Goal: Task Accomplishment & Management: Use online tool/utility

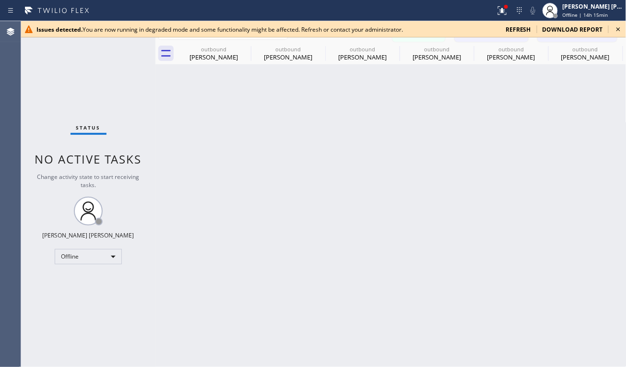
click at [269, 269] on div "Back to Dashboard Change Sender ID Customers Technicians PY [PERSON_NAME] [DATE…" at bounding box center [390, 194] width 471 height 346
click at [395, 304] on div "Back to Dashboard Change Sender ID Customers Technicians PY [PERSON_NAME] [DATE…" at bounding box center [390, 194] width 471 height 346
click at [519, 27] on icon at bounding box center [619, 30] width 12 height 12
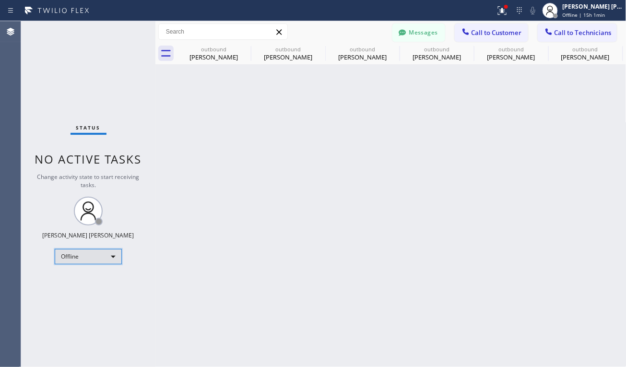
click at [111, 258] on div "Offline" at bounding box center [88, 256] width 67 height 15
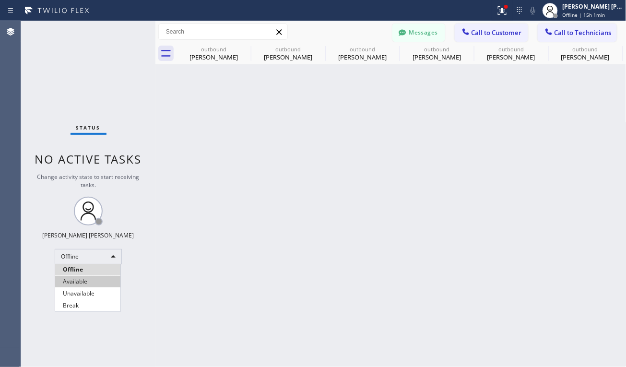
click at [93, 278] on li "Available" at bounding box center [87, 282] width 65 height 12
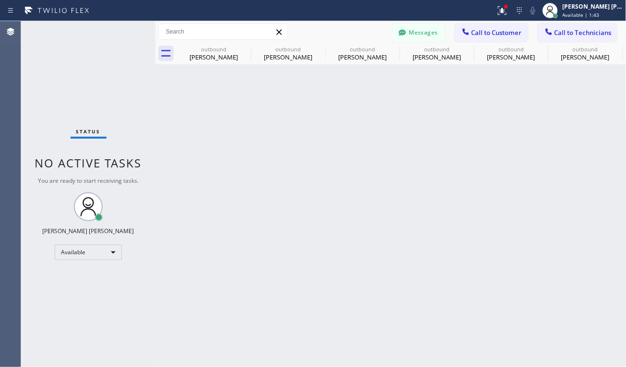
click at [316, 304] on div "Back to Dashboard Change Sender ID Customers Technicians PY [PERSON_NAME] [DATE…" at bounding box center [390, 194] width 471 height 346
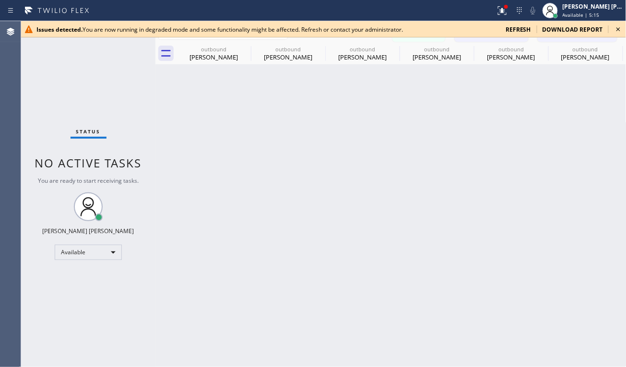
click at [519, 31] on icon at bounding box center [619, 30] width 12 height 12
click at [519, 30] on icon at bounding box center [619, 30] width 12 height 12
drag, startPoint x: 173, startPoint y: 320, endPoint x: 164, endPoint y: 313, distance: 11.7
click at [173, 304] on div "Back to Dashboard Change Sender ID Customers Technicians PY [PERSON_NAME] [DATE…" at bounding box center [390, 194] width 471 height 346
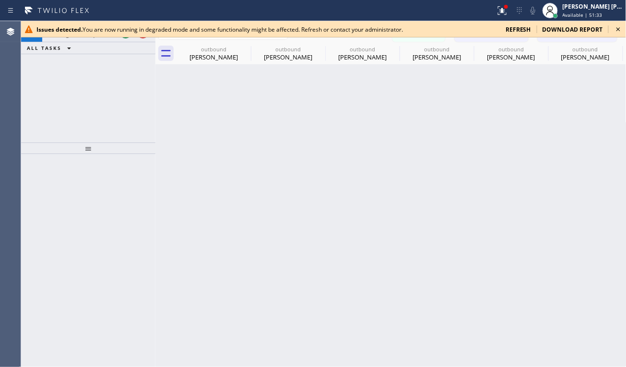
click at [519, 29] on icon at bounding box center [618, 29] width 4 height 4
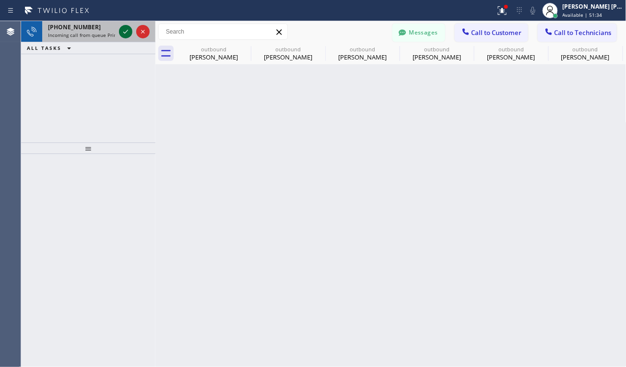
click at [122, 30] on icon at bounding box center [126, 32] width 12 height 12
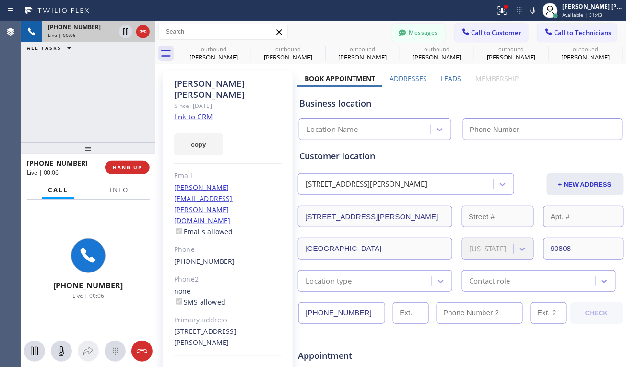
type input "[PHONE_NUMBER]"
click at [202, 112] on link "link to CRM" at bounding box center [193, 117] width 39 height 10
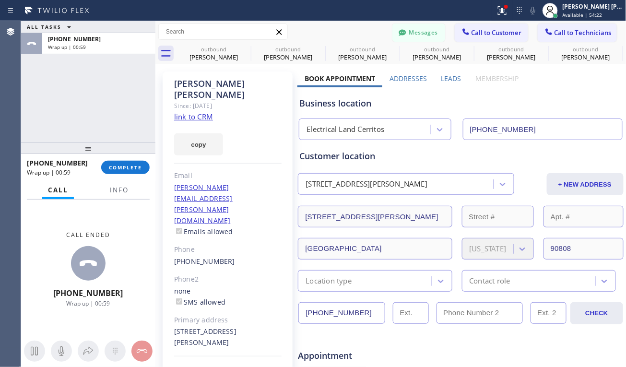
click at [50, 229] on div "Call ended [PHONE_NUMBER] Wrap up | 00:59" at bounding box center [88, 269] width 134 height 139
click at [52, 125] on div "ALL TASKS ALL TASKS ACTIVE TASKS TASKS IN WRAP UP [PHONE_NUMBER] Wrap up | 01:02" at bounding box center [88, 81] width 134 height 121
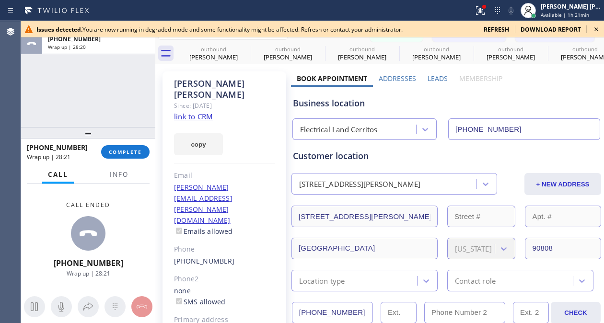
click at [148, 156] on div "[PHONE_NUMBER] Wrap up | 28:21 COMPLETE" at bounding box center [88, 152] width 123 height 25
click at [134, 153] on span "COMPLETE" at bounding box center [125, 152] width 33 height 7
click at [519, 32] on icon at bounding box center [597, 30] width 12 height 12
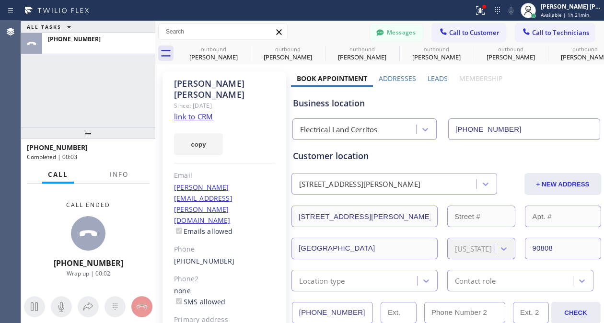
click at [95, 98] on div "ALL TASKS ALL TASKS ACTIVE TASKS TASKS IN WRAP UP [PHONE_NUMBER]" at bounding box center [88, 74] width 134 height 106
click at [68, 101] on div "ALL TASKS ALL TASKS ACTIVE TASKS TASKS IN WRAP UP [PHONE_NUMBER]" at bounding box center [88, 74] width 134 height 106
click at [146, 151] on div "[PHONE_NUMBER] Completed | 00:05" at bounding box center [88, 152] width 123 height 25
click at [110, 91] on div "ALL TASKS ALL TASKS ACTIVE TASKS TASKS IN WRAP UP [PHONE_NUMBER]" at bounding box center [88, 74] width 134 height 106
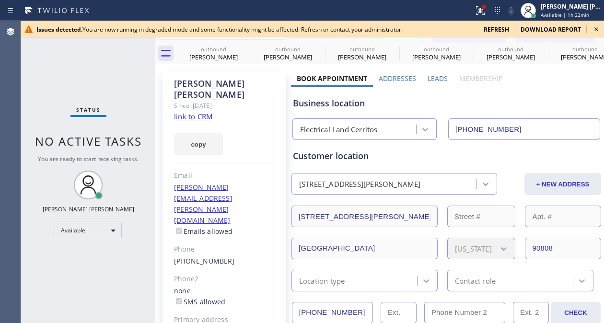
type input "[PHONE_NUMBER]"
